Goal: Transaction & Acquisition: Purchase product/service

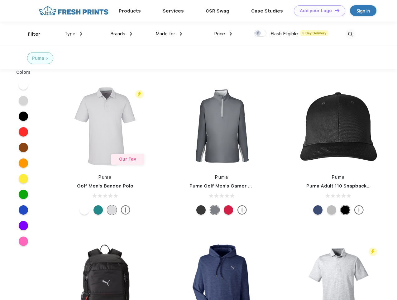
click at [318, 11] on link "Add your Logo Design Tool" at bounding box center [319, 10] width 51 height 11
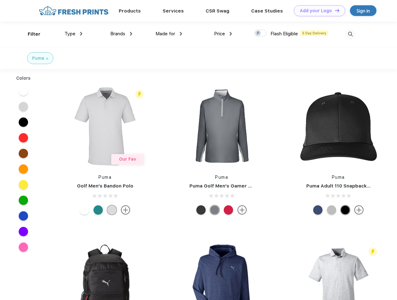
click at [0, 0] on div "Design Tool" at bounding box center [0, 0] width 0 height 0
click at [335, 10] on link "Add your Logo Design Tool" at bounding box center [319, 10] width 51 height 11
click at [30, 34] on div "Filter" at bounding box center [34, 34] width 13 height 7
click at [74, 34] on span "Type" at bounding box center [70, 34] width 11 height 6
click at [121, 34] on span "Brands" at bounding box center [117, 34] width 15 height 6
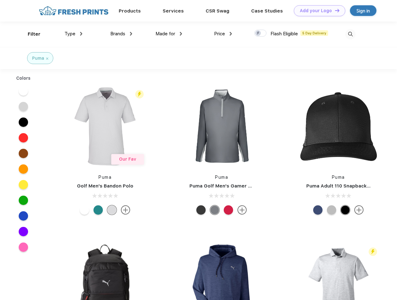
click at [169, 34] on span "Made for" at bounding box center [166, 34] width 20 height 6
click at [223, 34] on span "Price" at bounding box center [219, 34] width 11 height 6
click at [261, 33] on div at bounding box center [261, 33] width 12 height 7
click at [259, 33] on input "checkbox" at bounding box center [257, 31] width 4 height 4
click at [351, 34] on img at bounding box center [351, 34] width 10 height 10
